Goal: Check status: Check status

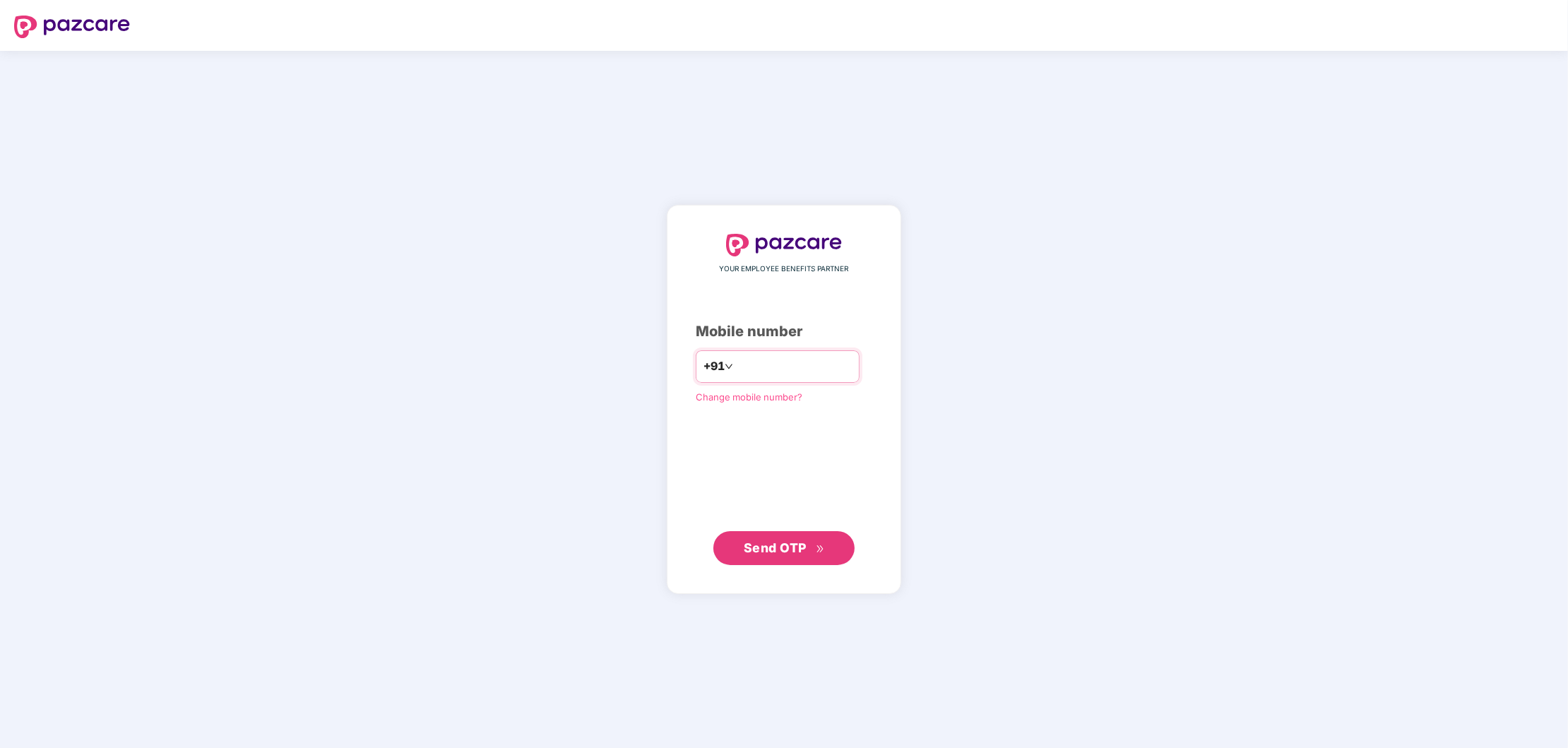
click at [736, 371] on input "number" at bounding box center [794, 366] width 116 height 23
type input "**********"
click at [783, 551] on span "Send OTP" at bounding box center [775, 547] width 63 height 15
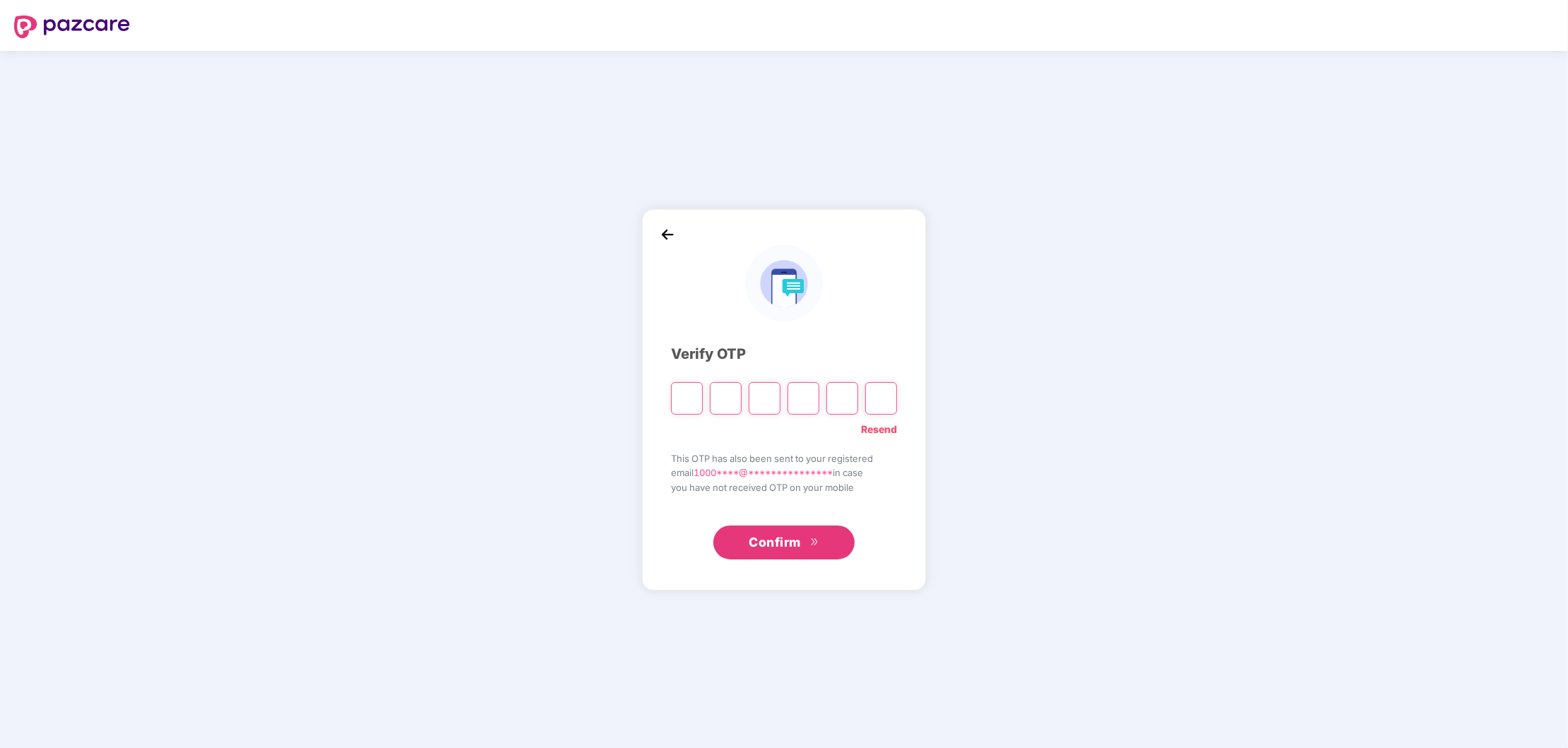
click at [883, 426] on link "Resend" at bounding box center [879, 429] width 36 height 15
click at [878, 426] on link "Resend" at bounding box center [879, 429] width 36 height 15
click at [696, 402] on input "Please enter verification code. Digit 1" at bounding box center [687, 398] width 32 height 33
type input "*"
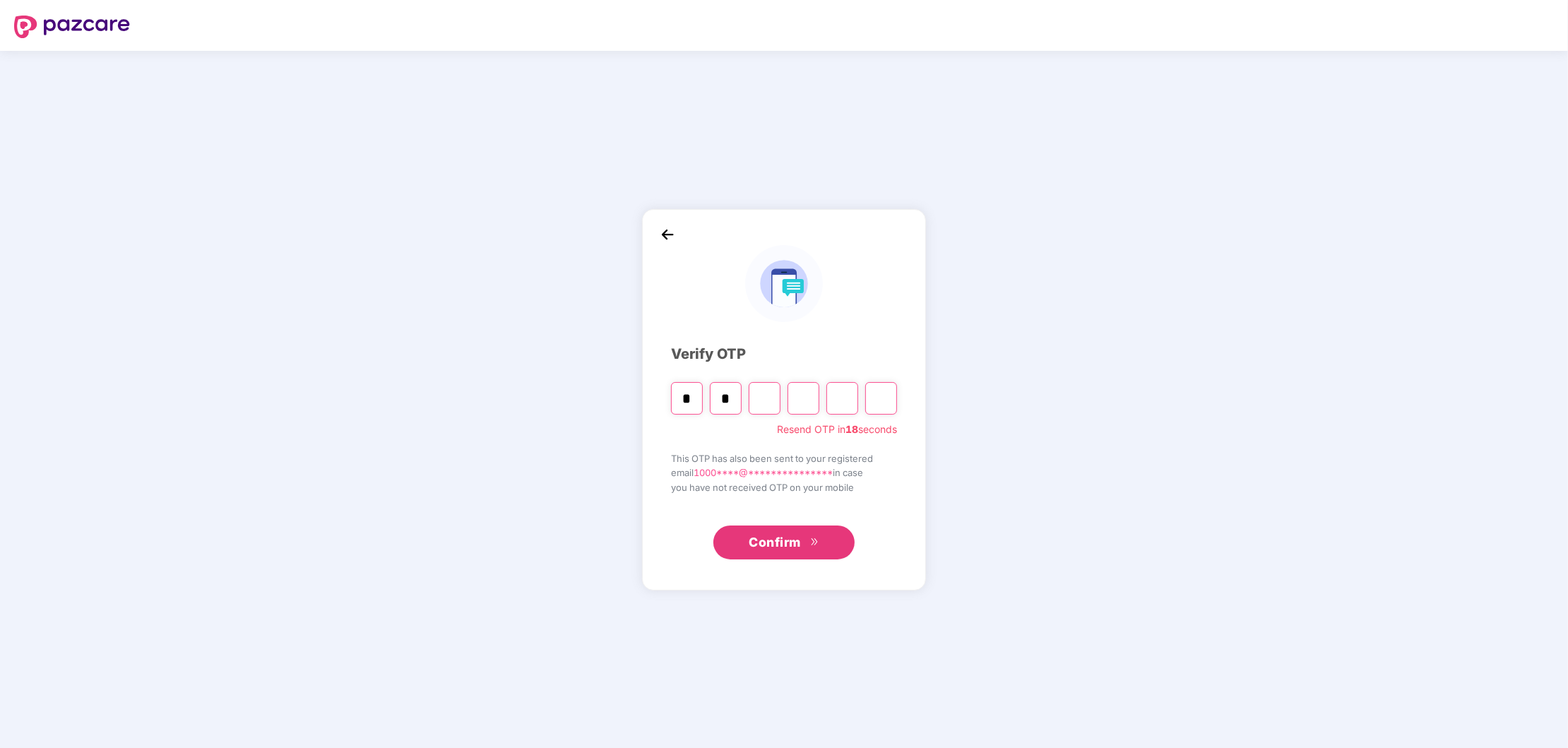
click at [684, 400] on input "*" at bounding box center [687, 398] width 32 height 33
type input "*"
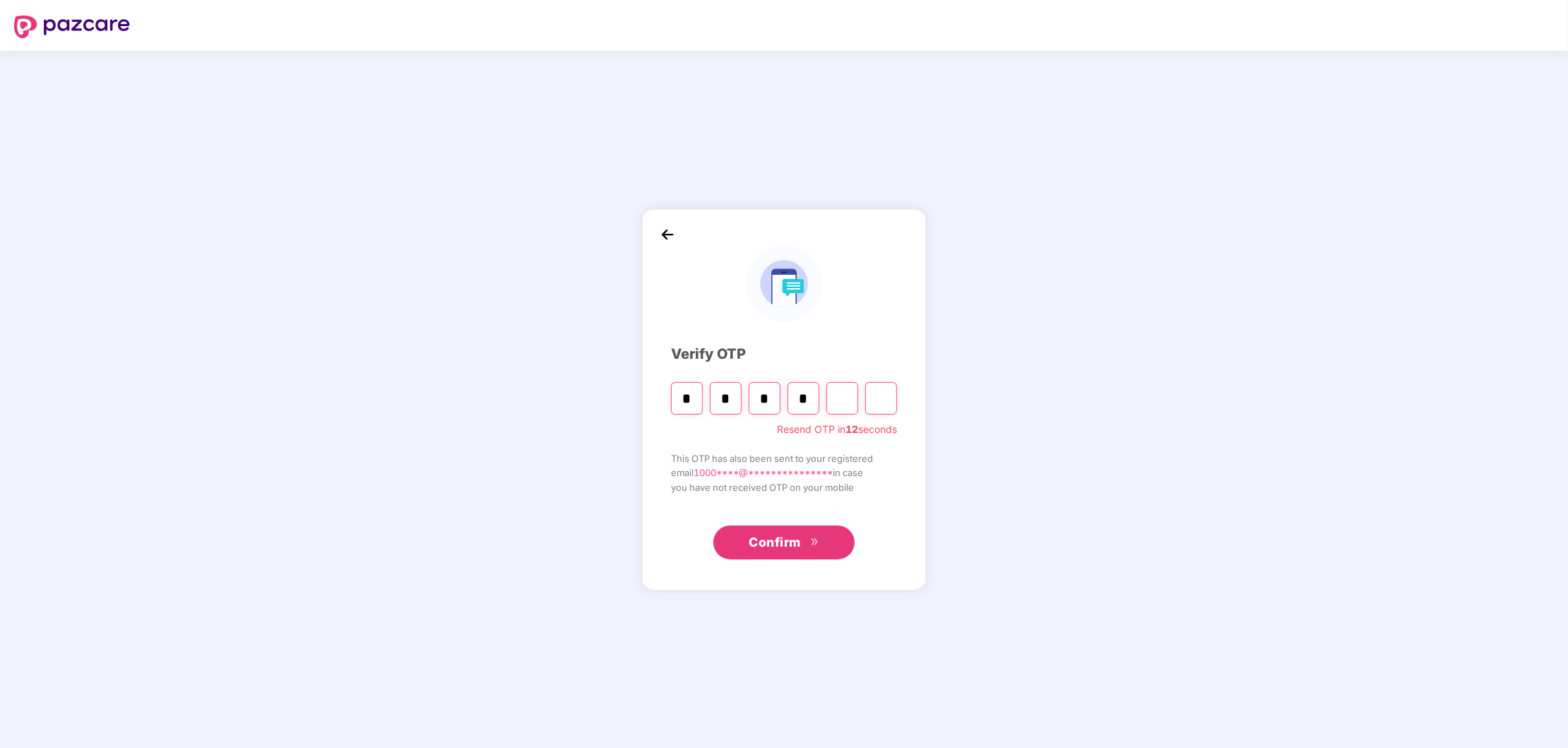
type input "*"
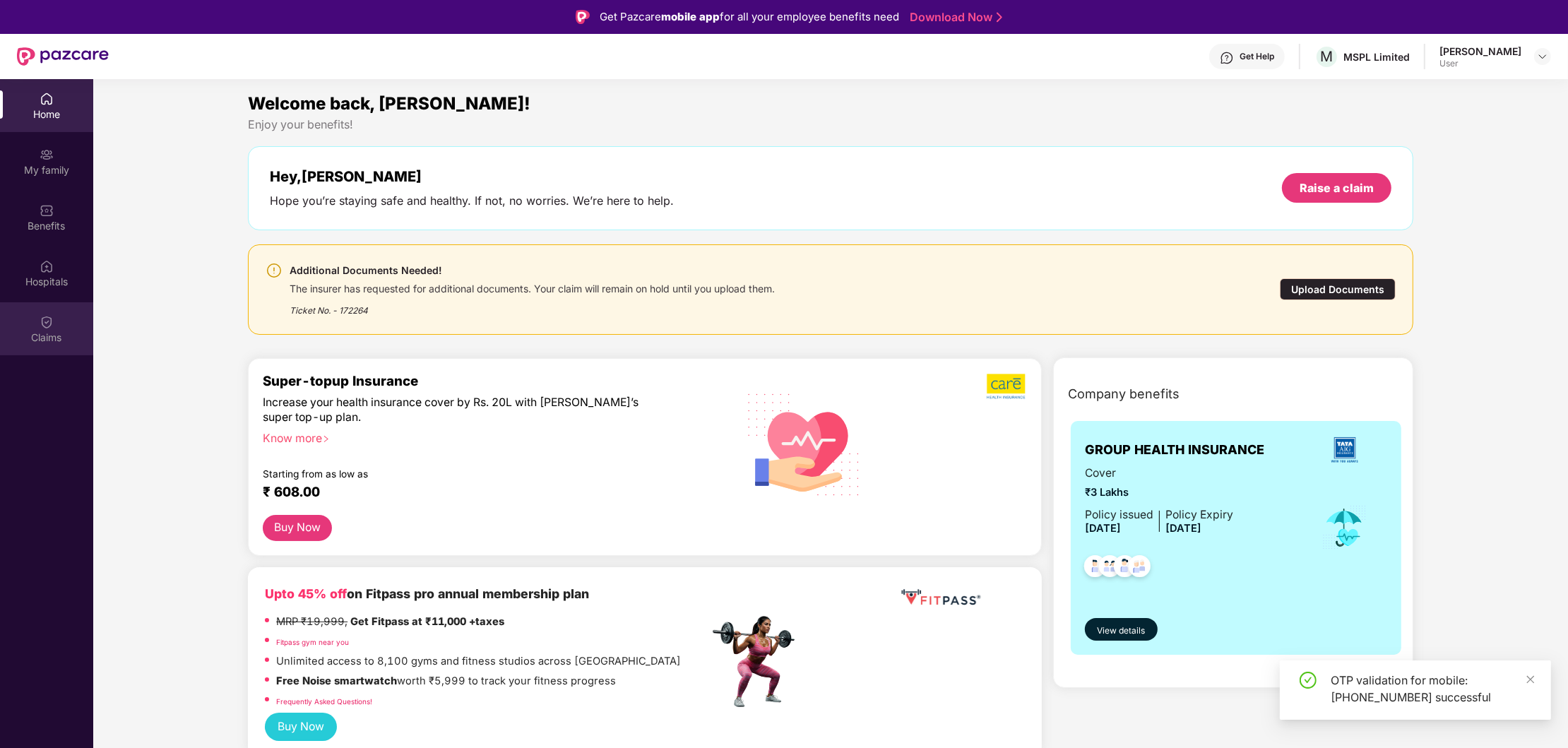
click at [35, 322] on div "Claims" at bounding box center [46, 328] width 93 height 53
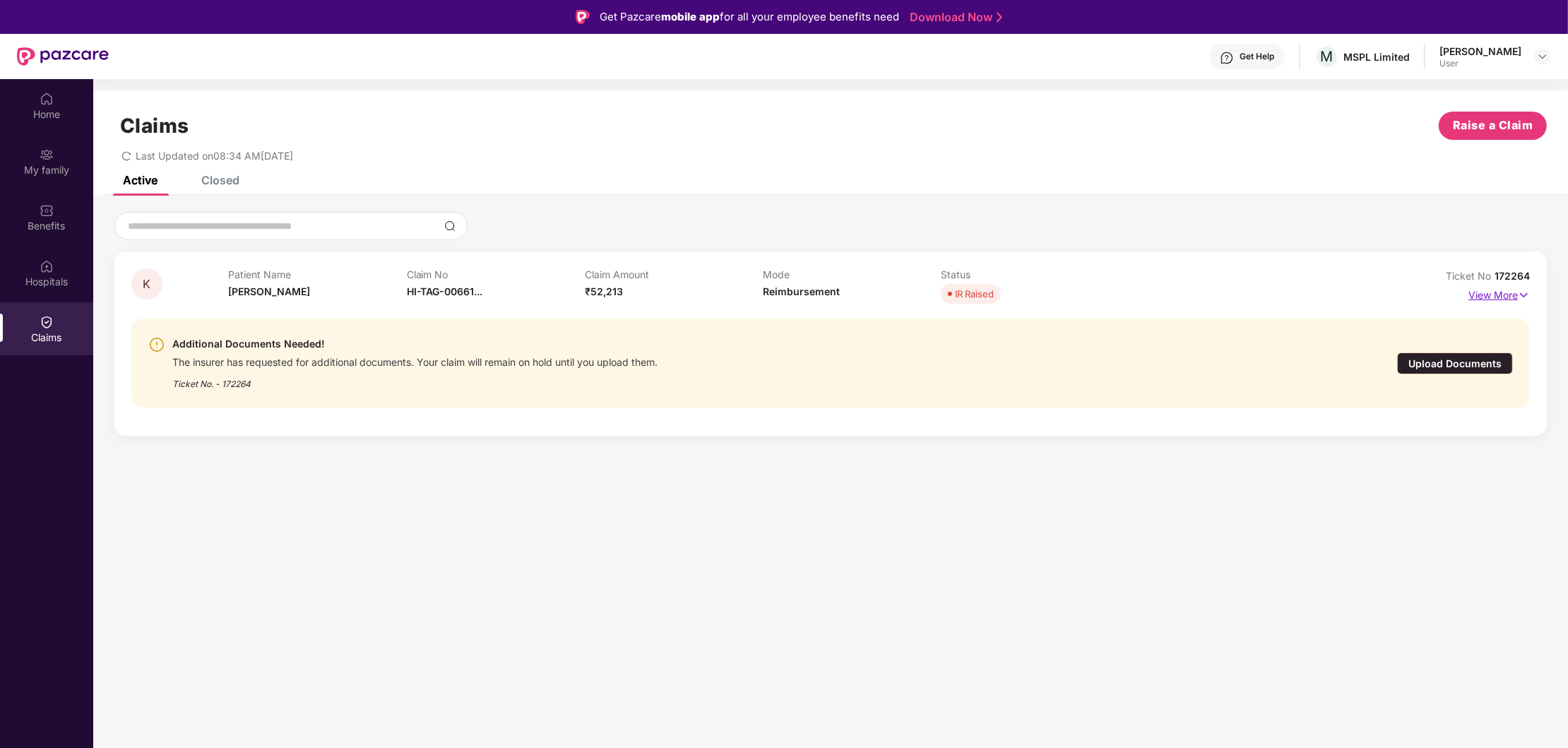
click at [1519, 290] on img at bounding box center [1524, 295] width 12 height 15
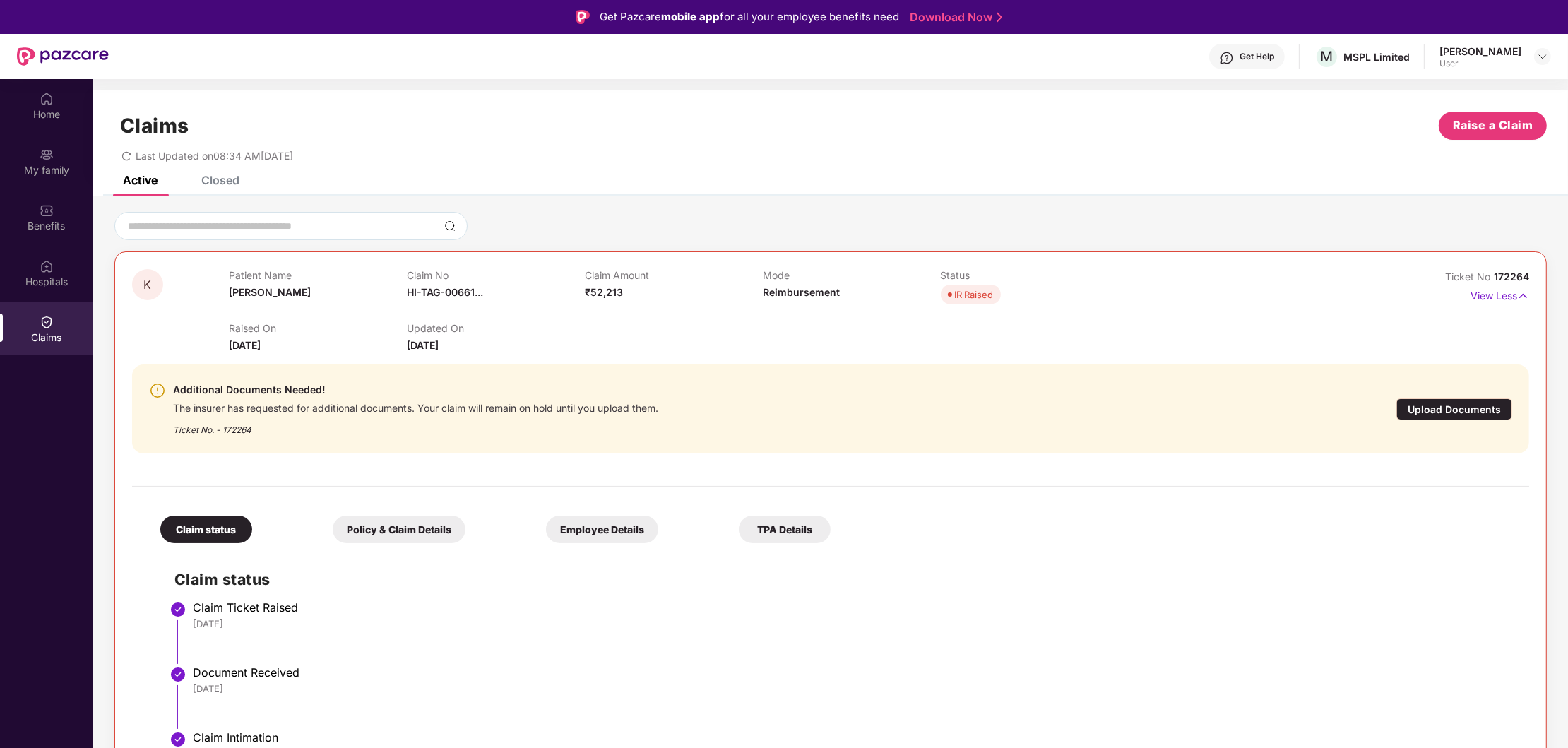
click at [192, 431] on div "Ticket No. - 172264" at bounding box center [415, 426] width 485 height 22
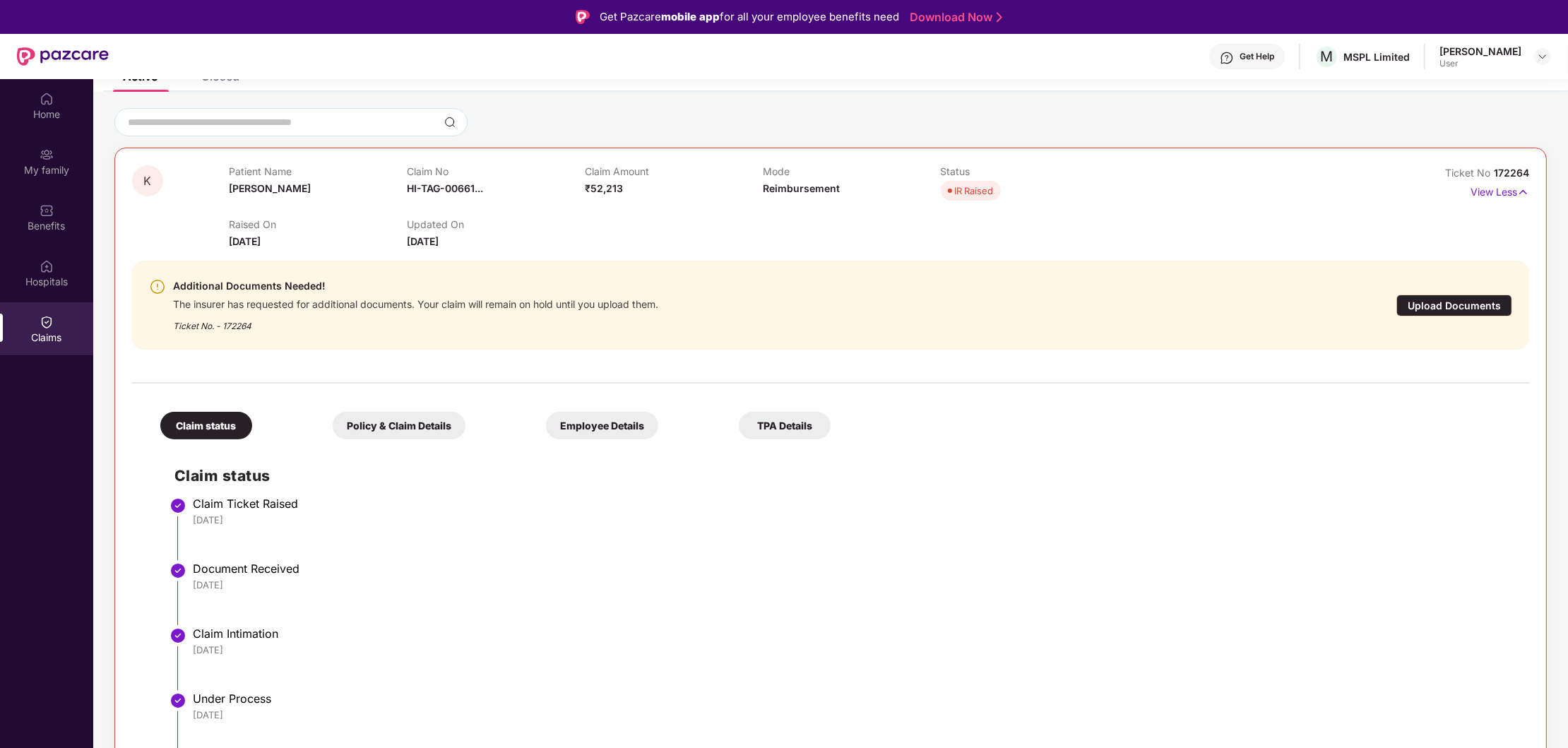
scroll to position [78, 0]
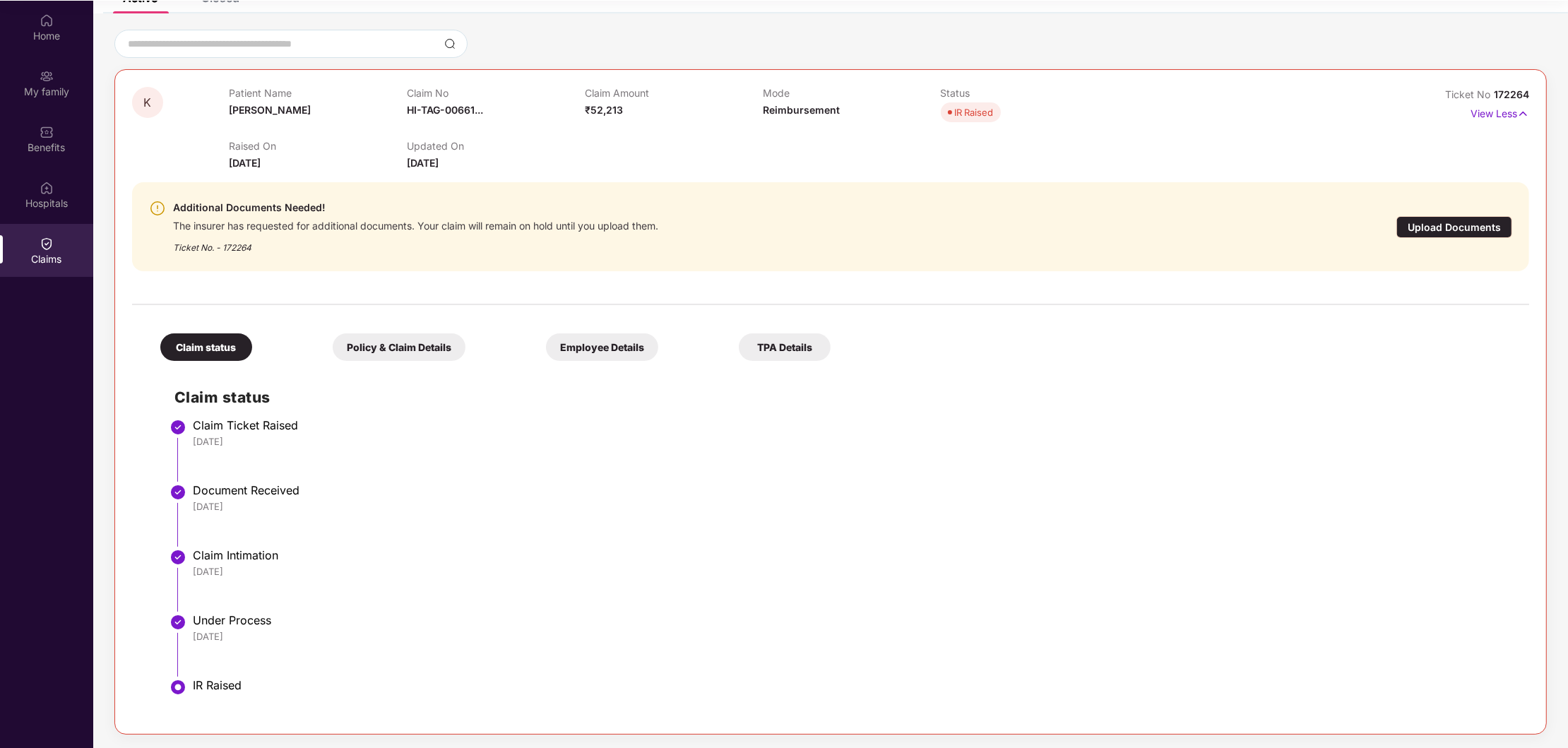
click at [425, 350] on div "Policy & Claim Details" at bounding box center [399, 347] width 133 height 28
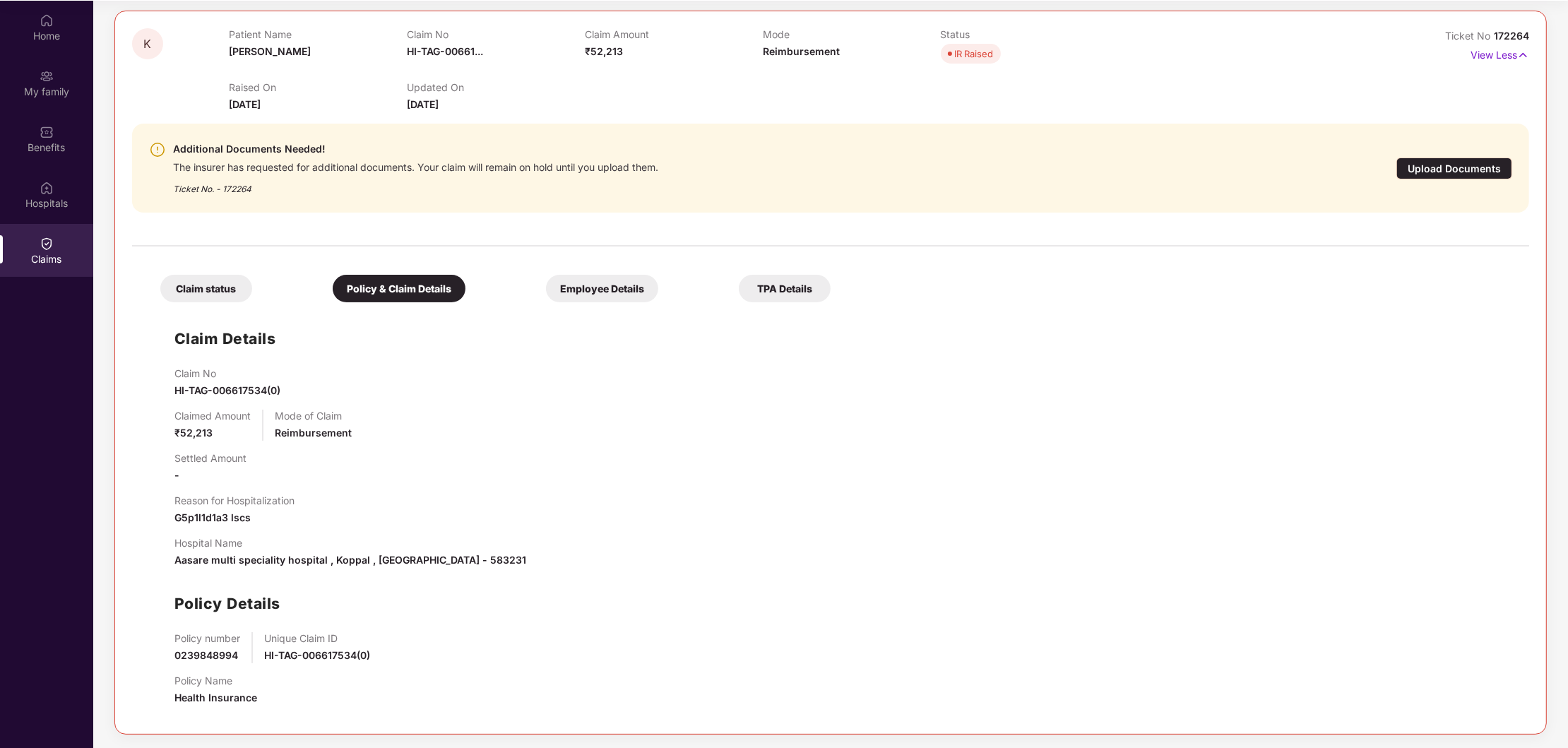
scroll to position [0, 0]
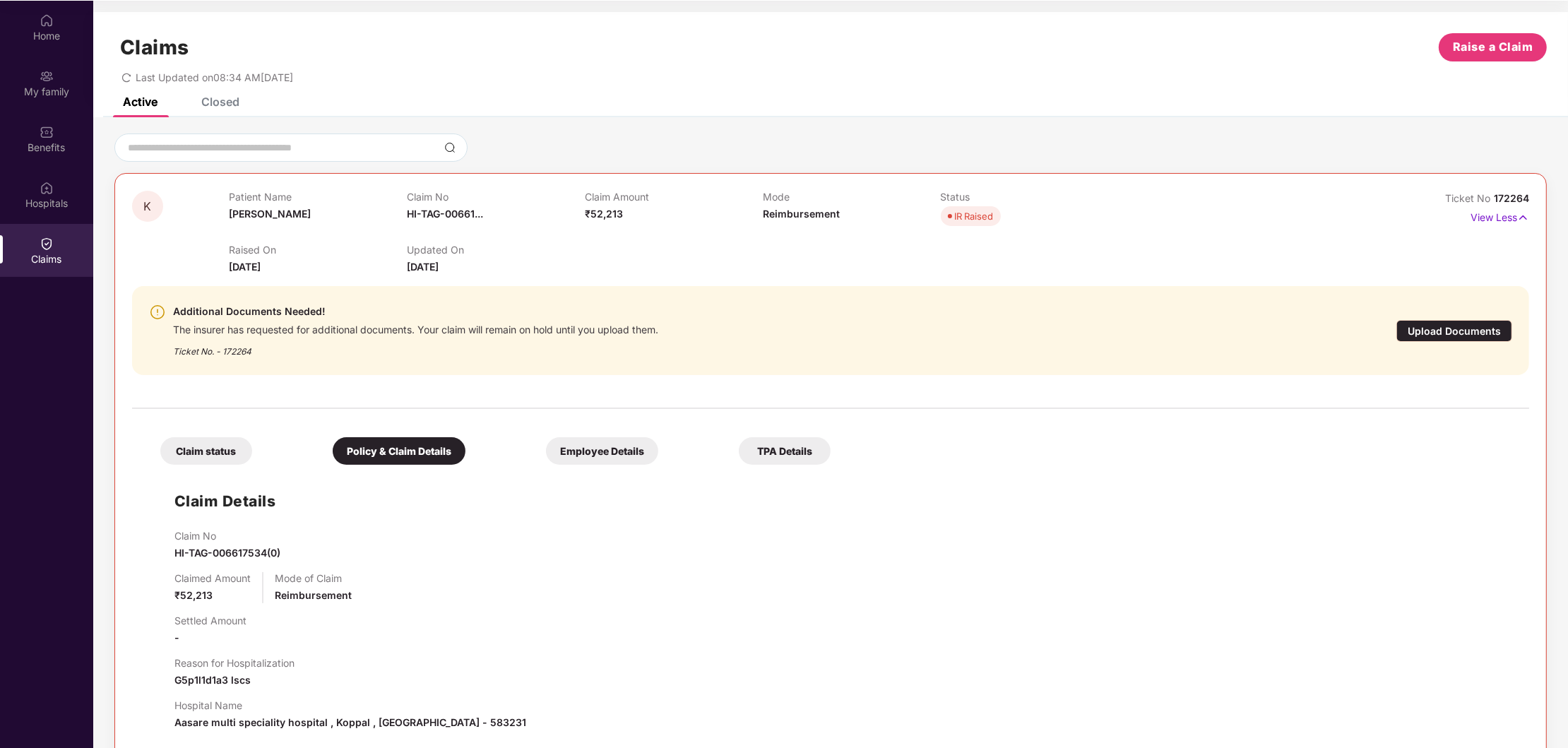
click at [578, 457] on div "Employee Details" at bounding box center [602, 451] width 113 height 28
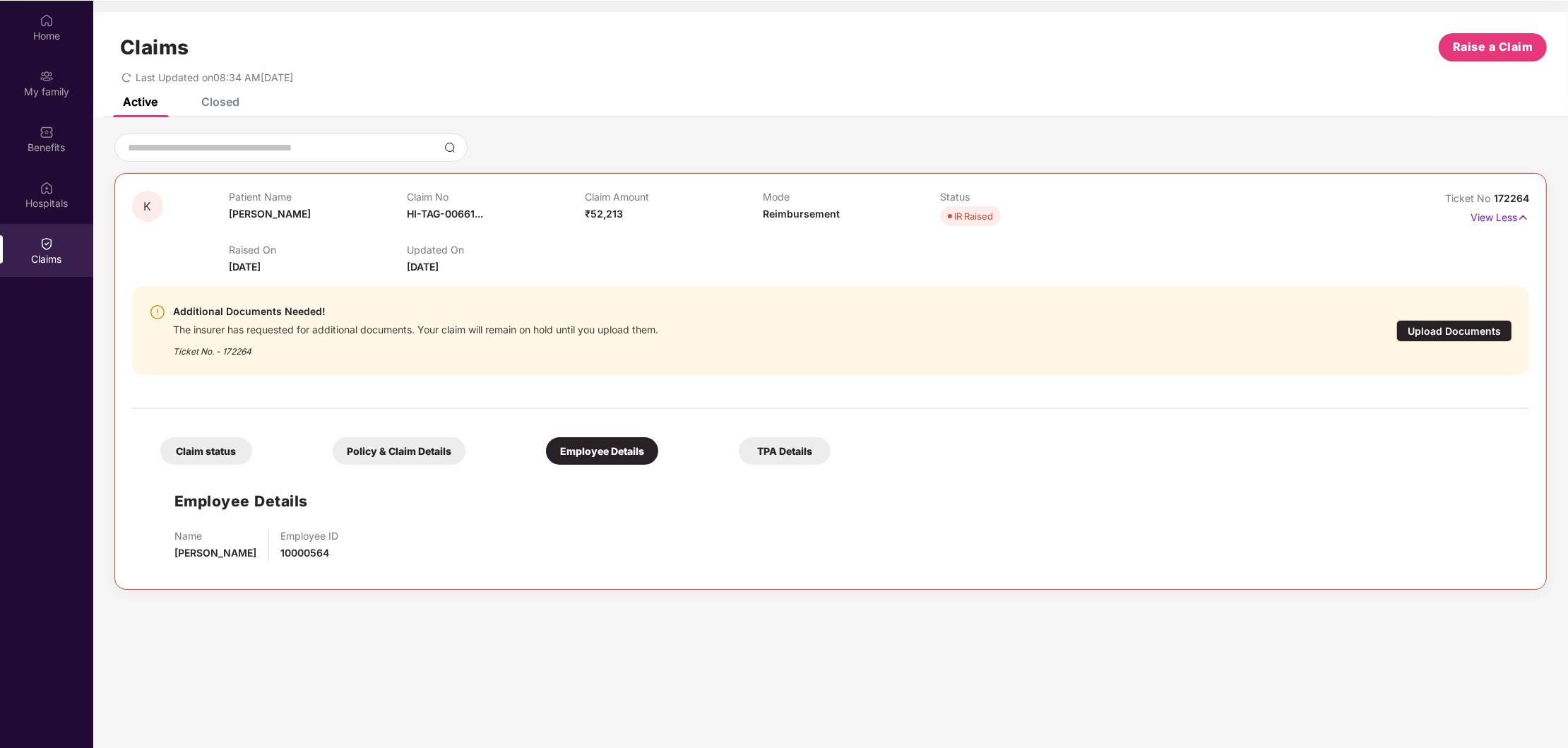
click at [780, 449] on div "TPA Details" at bounding box center [785, 451] width 91 height 28
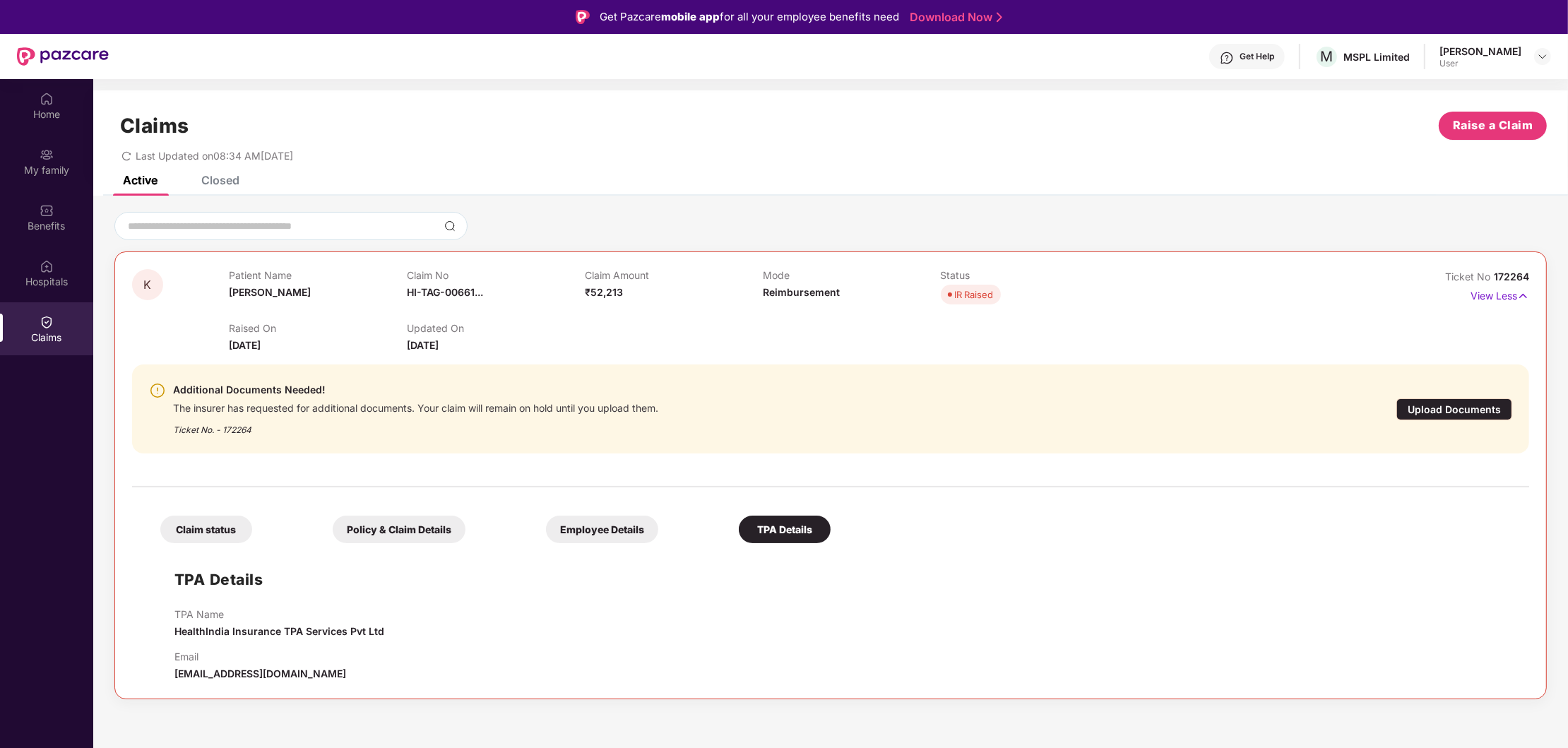
click at [159, 390] on img at bounding box center [157, 390] width 17 height 17
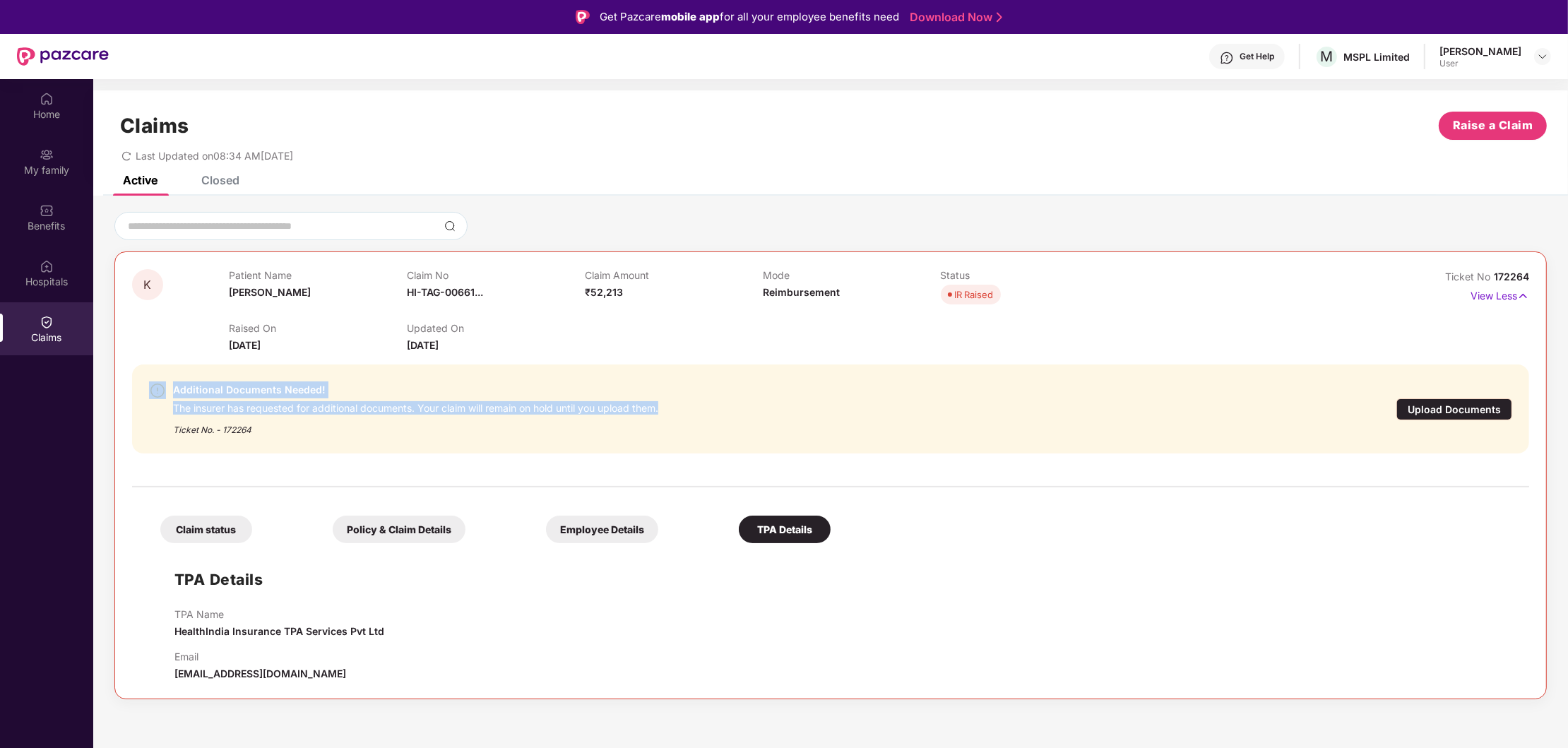
drag, startPoint x: 671, startPoint y: 412, endPoint x: 144, endPoint y: 390, distance: 527.5
click at [144, 390] on div "Additional Documents Needed! The insurer has requested for additional documents…" at bounding box center [830, 409] width 1397 height 89
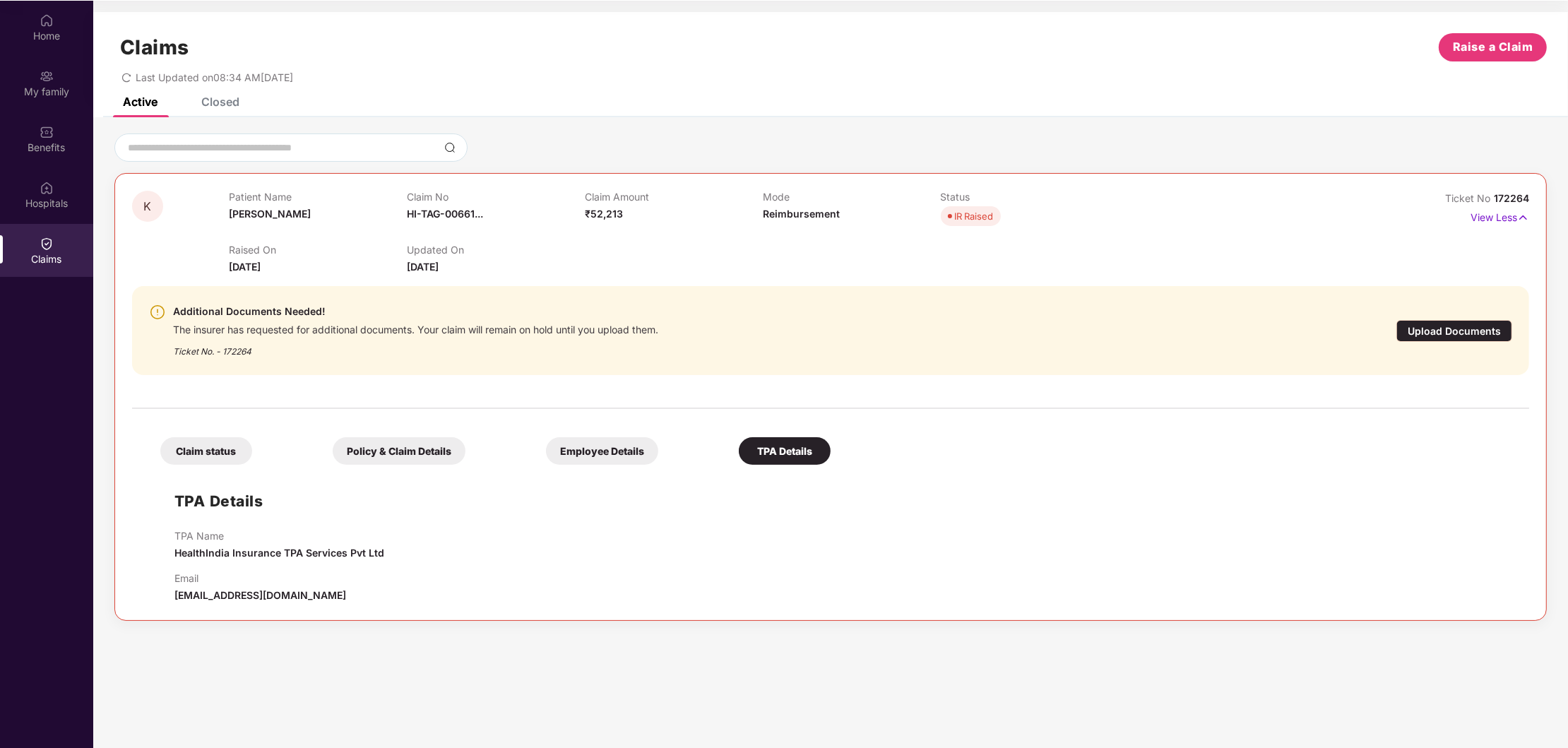
drag, startPoint x: 198, startPoint y: 454, endPoint x: 362, endPoint y: 471, distance: 164.9
click at [197, 454] on div "Claim status" at bounding box center [206, 451] width 91 height 28
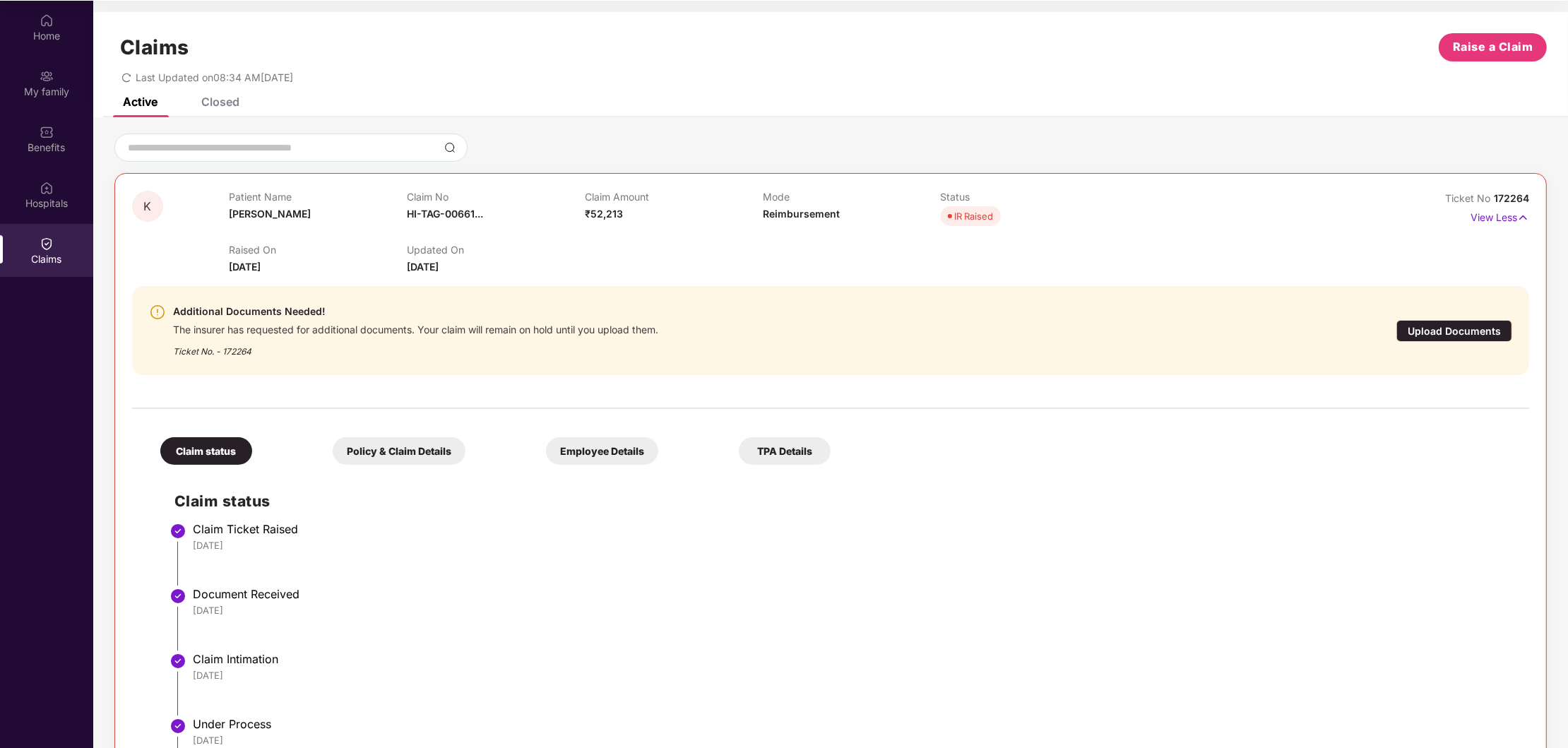
scroll to position [0, 0]
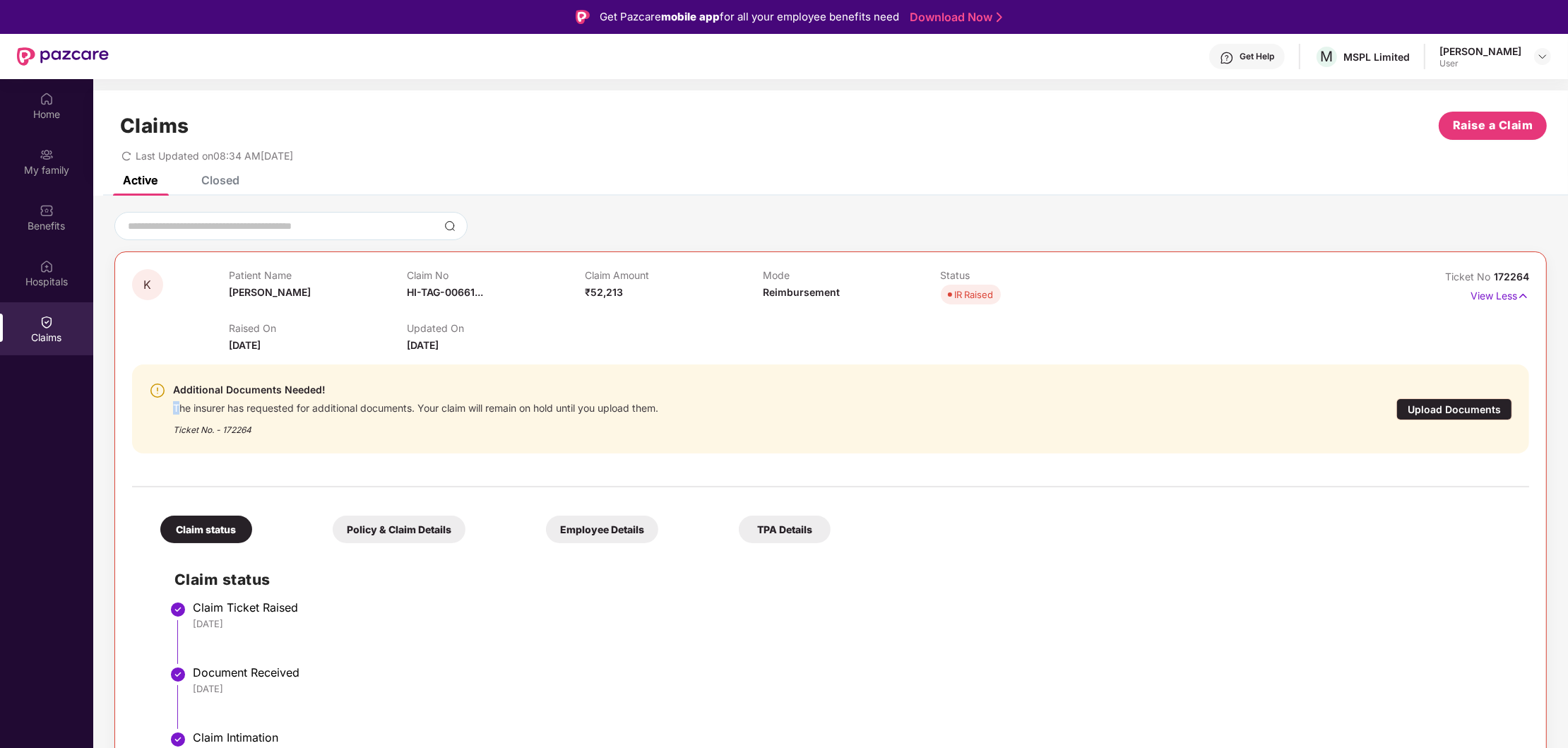
drag, startPoint x: 179, startPoint y: 405, endPoint x: 852, endPoint y: 400, distance: 673.0
click at [852, 400] on div "Additional Documents Needed! The insurer has requested for additional documents…" at bounding box center [716, 409] width 1136 height 55
click at [1189, 601] on div "Claim status Claim Ticket Raised [DATE] Document Received [DATE] Claim Intimati…" at bounding box center [830, 725] width 1369 height 349
click at [215, 178] on div "Closed" at bounding box center [220, 179] width 38 height 14
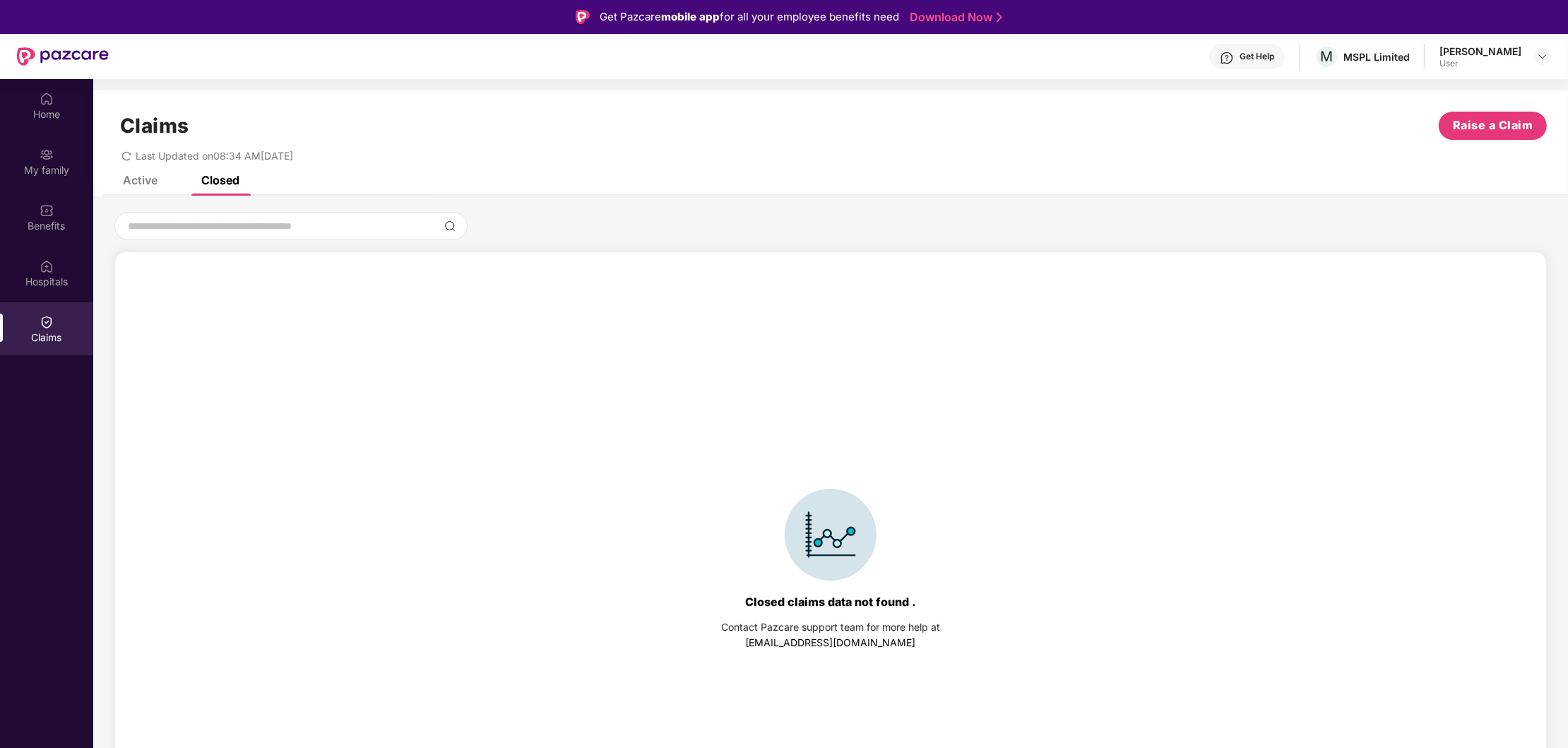
click at [157, 176] on div "Active" at bounding box center [140, 179] width 35 height 14
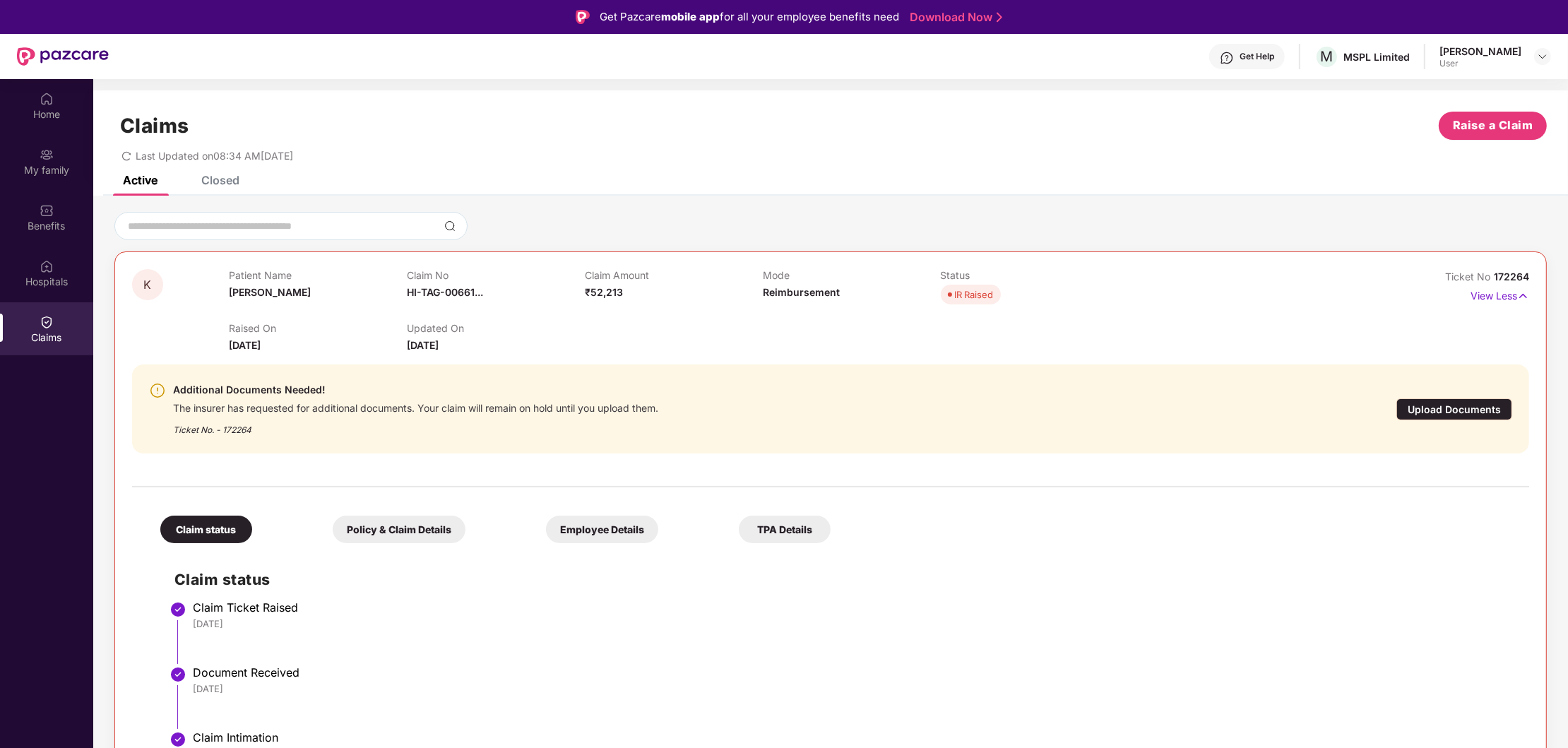
click at [1145, 664] on li "Claim Ticket Raised [DATE]" at bounding box center [844, 638] width 1341 height 65
drag, startPoint x: 1446, startPoint y: 275, endPoint x: 1532, endPoint y: 269, distance: 86.2
click at [1532, 269] on div "K Patient Name [PERSON_NAME] Claim No HI-TAG-00661... Claim Amount ₹52,213 Mode…" at bounding box center [830, 584] width 1432 height 666
copy div "Ticket No 172264"
drag, startPoint x: 400, startPoint y: 285, endPoint x: 502, endPoint y: 295, distance: 102.5
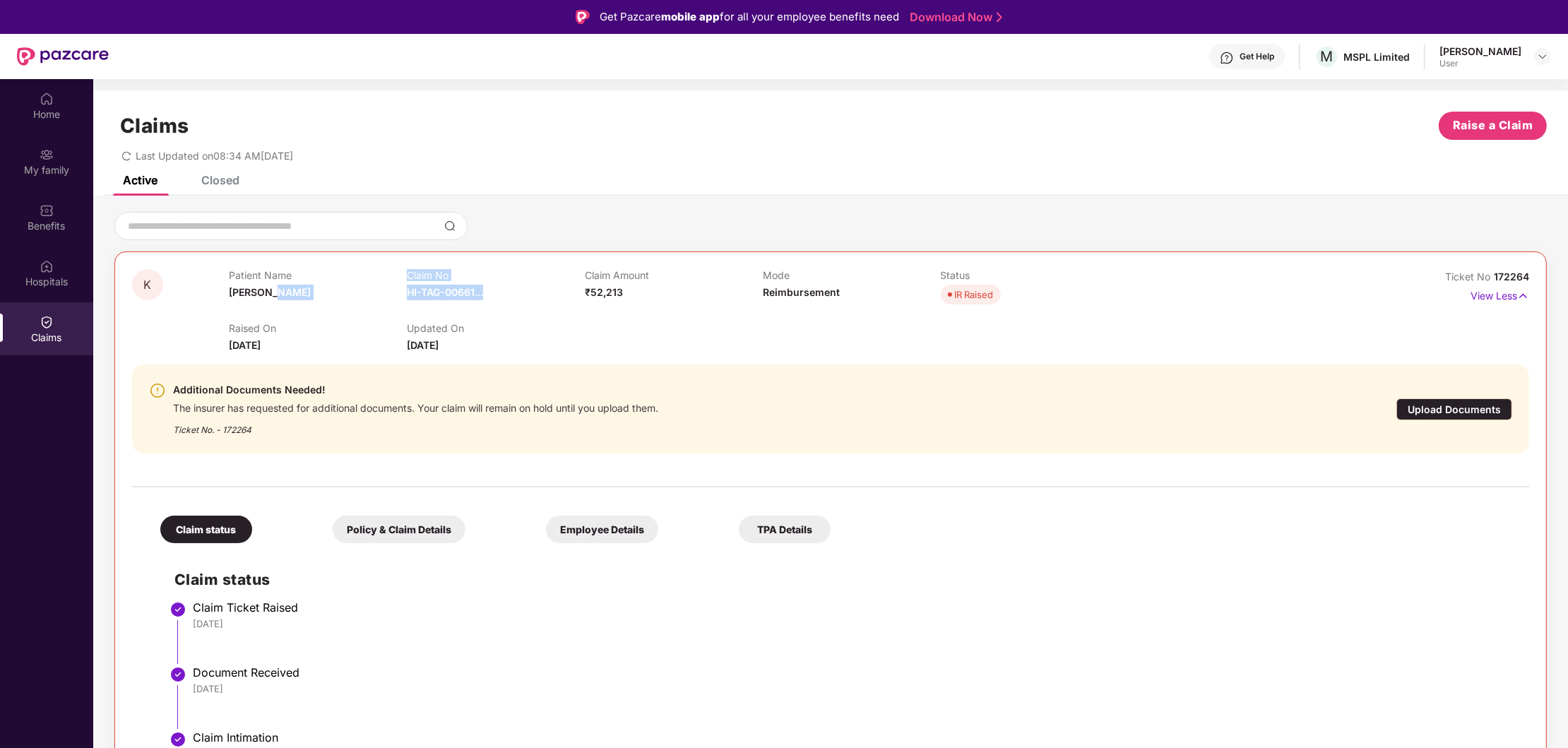
click at [502, 295] on div "Patient Name [PERSON_NAME] Claim No HI-TAG-00661... Claim Amount ₹52,213 Mode R…" at bounding box center [762, 289] width 1067 height 39
